Goal: Task Accomplishment & Management: Use online tool/utility

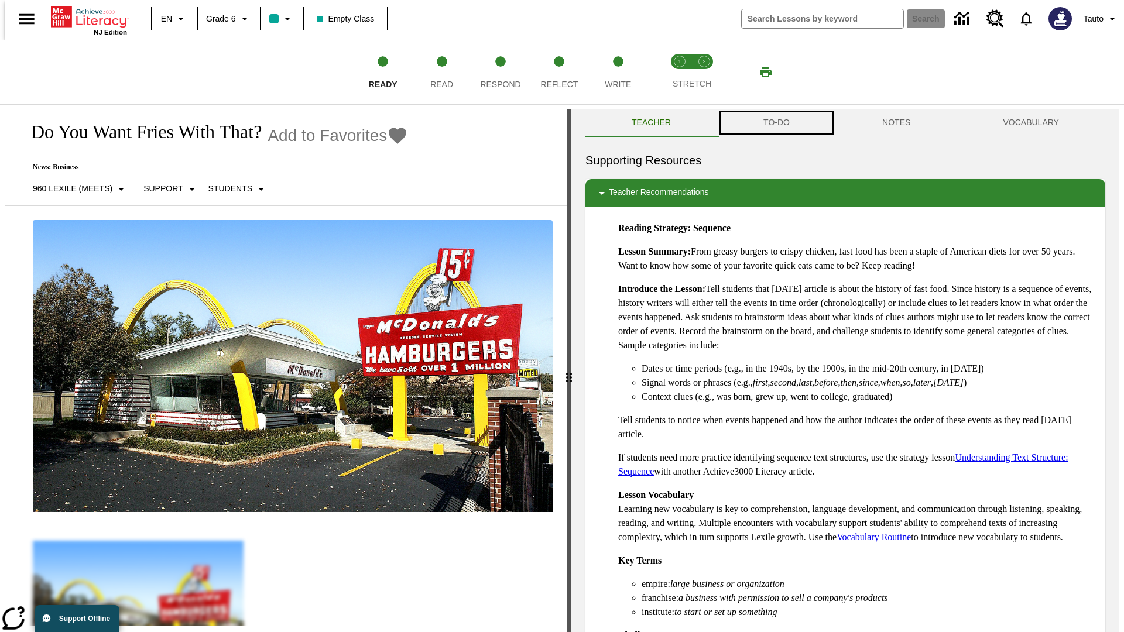
click at [776, 123] on button "TO-DO" at bounding box center [776, 123] width 119 height 28
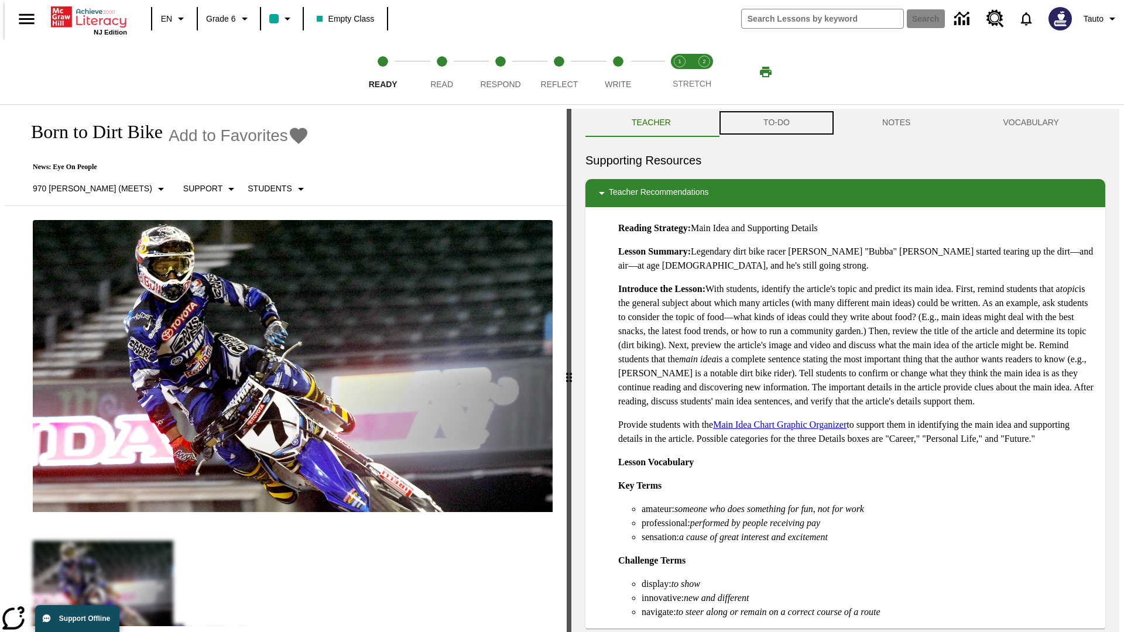
click at [776, 123] on button "TO-DO" at bounding box center [776, 123] width 119 height 28
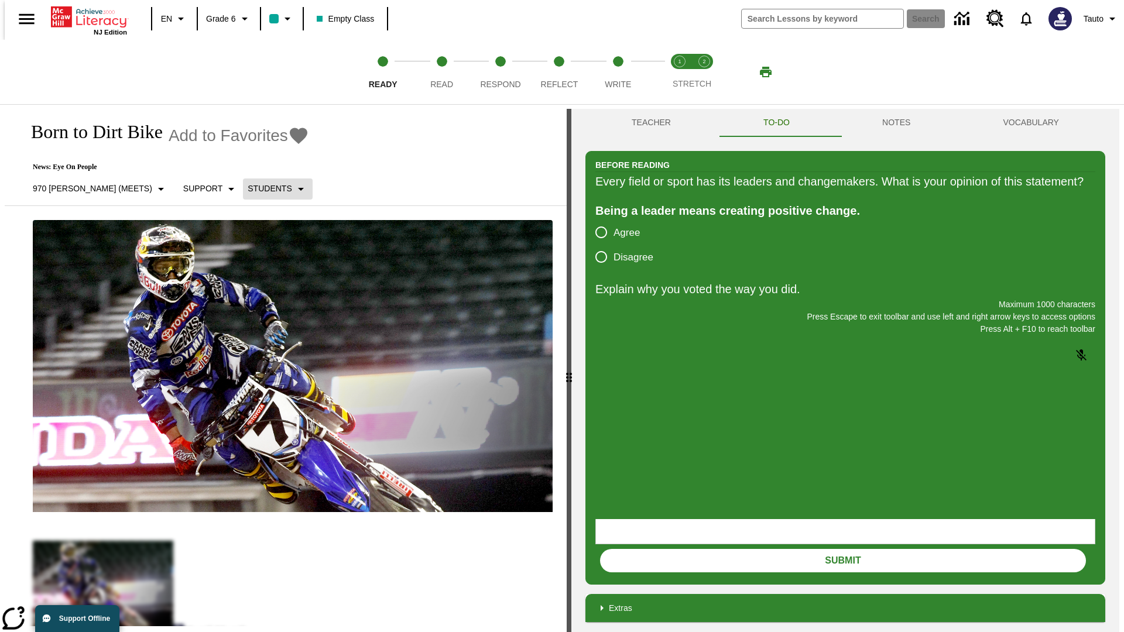
click at [248, 188] on p "Students" at bounding box center [270, 189] width 44 height 12
